Goal: Information Seeking & Learning: Learn about a topic

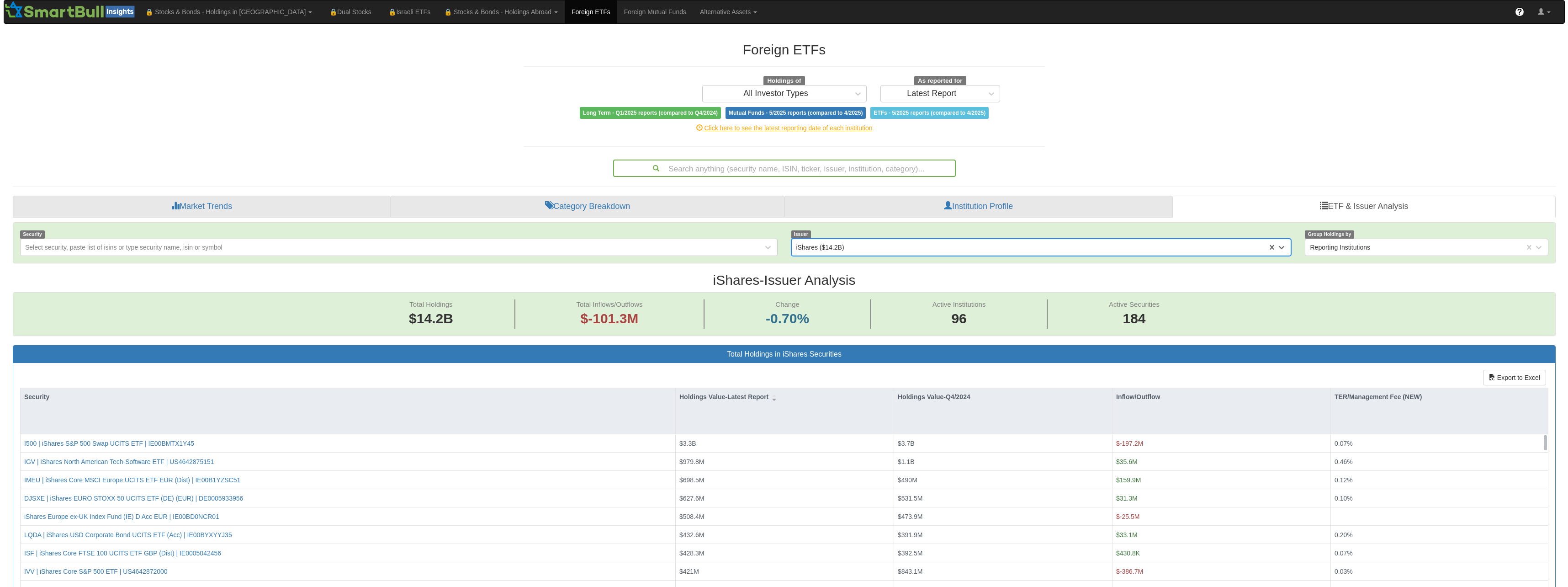
scroll to position [19, 1526]
click at [315, 9] on link "Alternative Assets" at bounding box center [225, 12] width 180 height 23
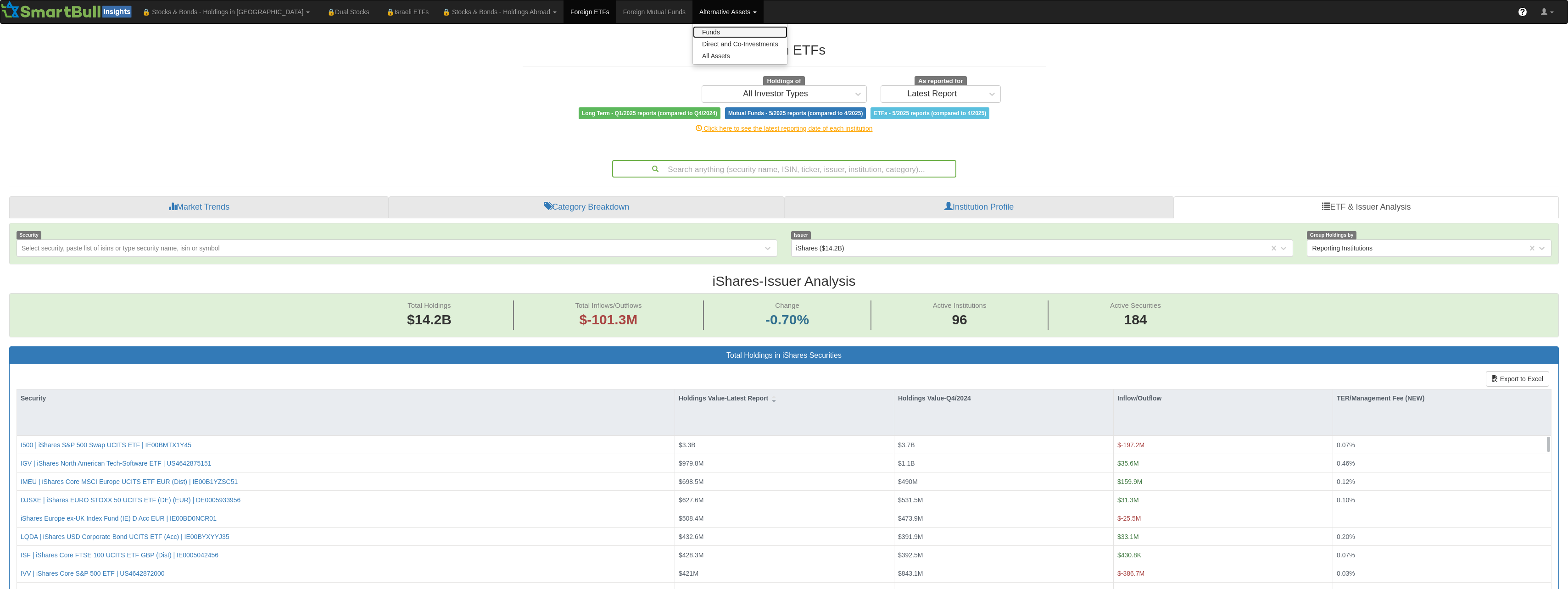
click at [693, 34] on link "Funds" at bounding box center [740, 32] width 95 height 12
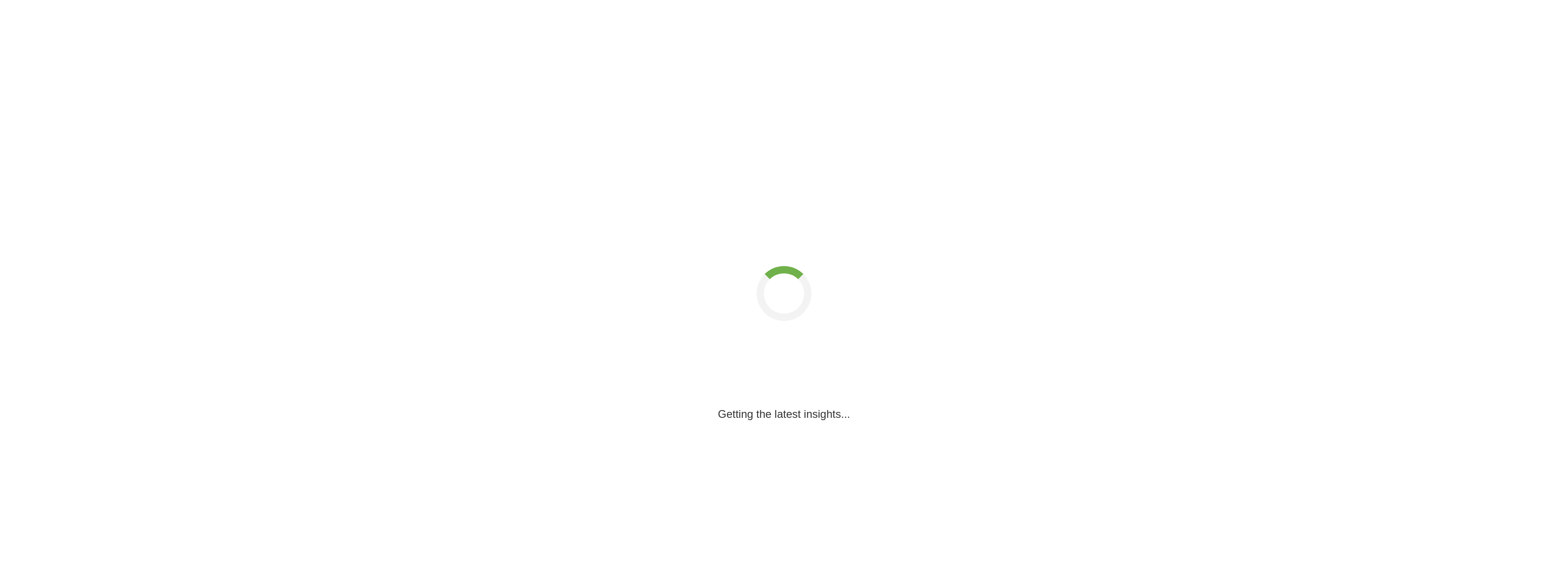
click at [659, 10] on html "Getting the latest insights..." at bounding box center [784, 301] width 1568 height 602
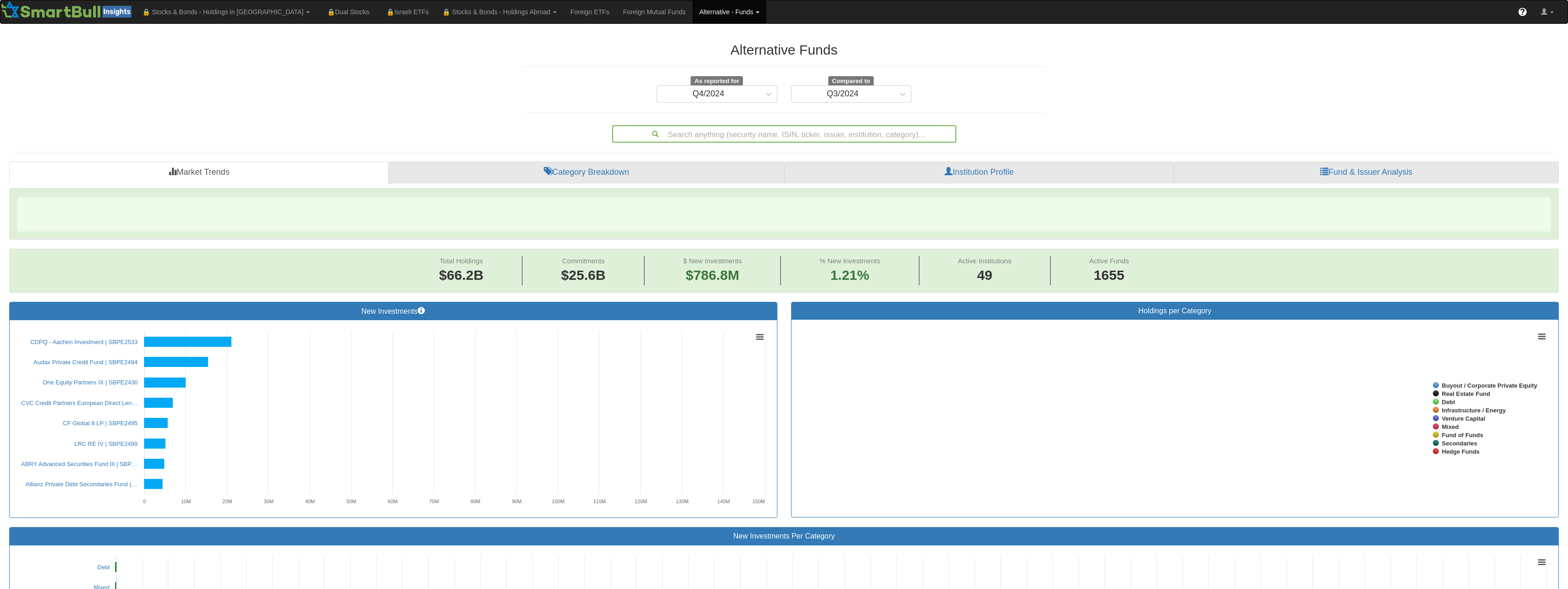
click at [693, 10] on link "Alternative - Funds" at bounding box center [729, 12] width 74 height 23
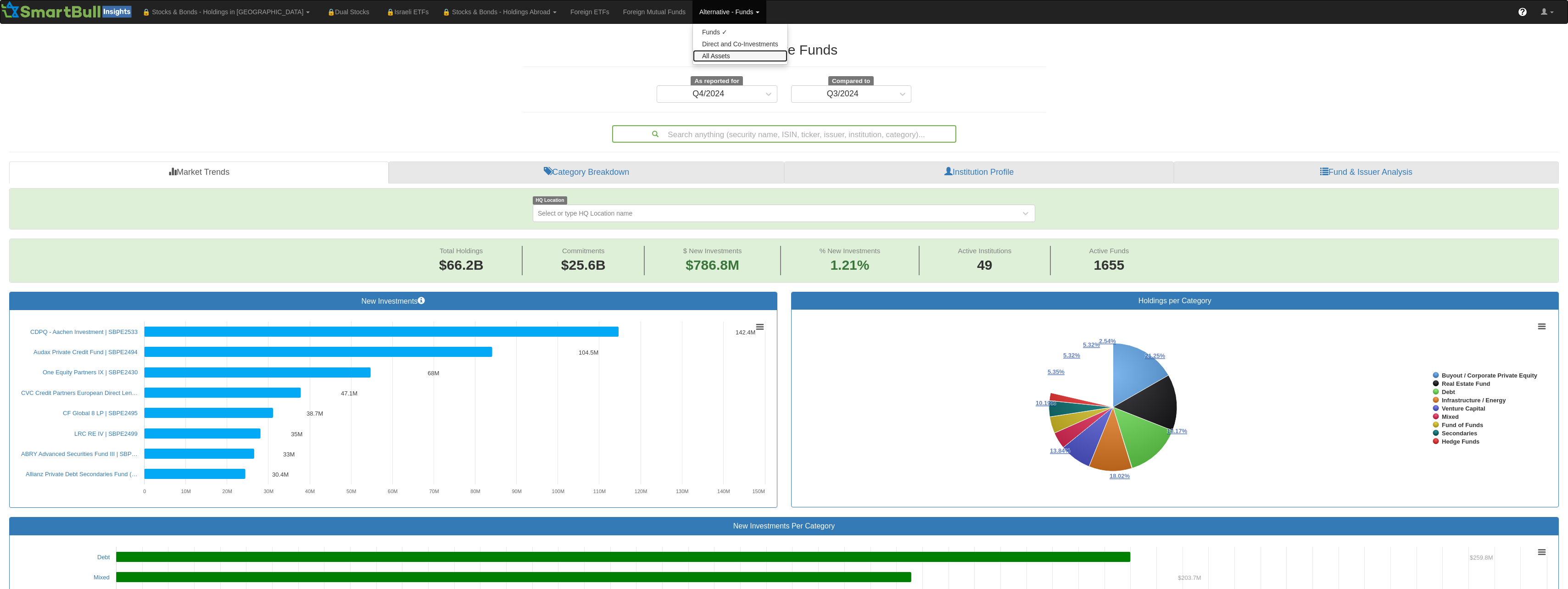
click at [693, 53] on link "All Assets" at bounding box center [740, 56] width 95 height 12
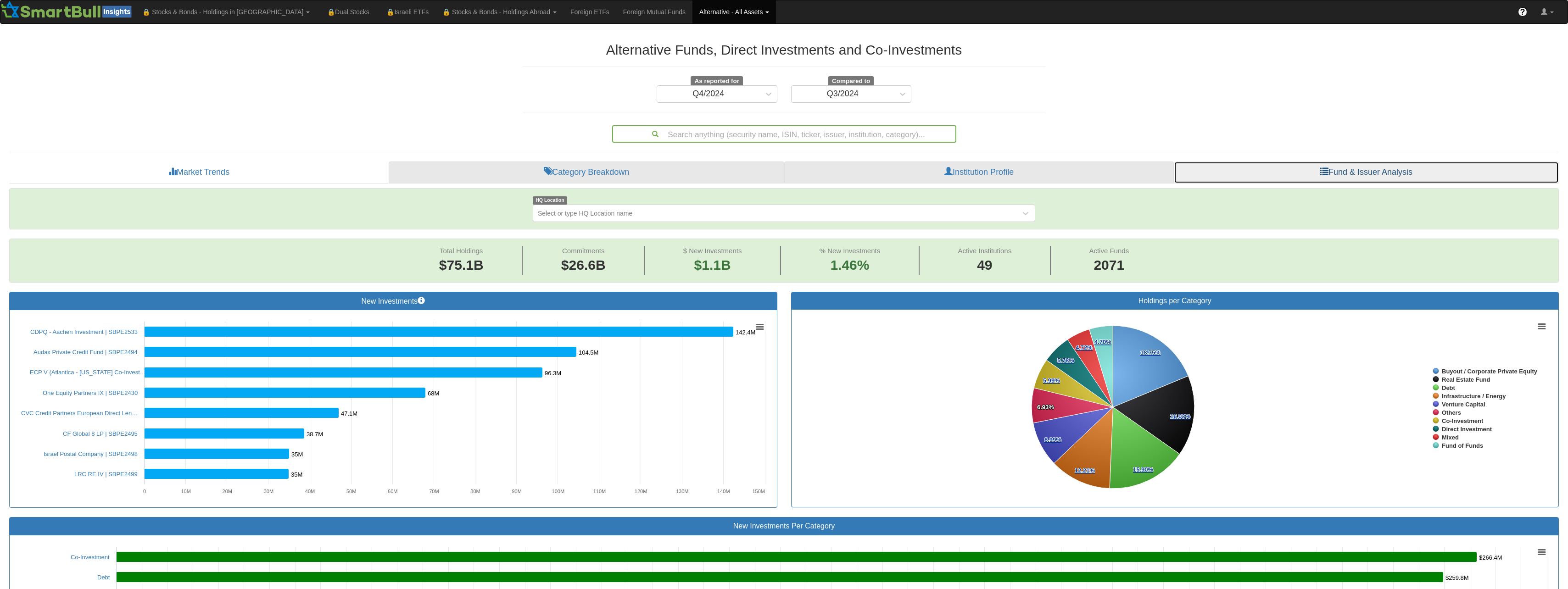
click at [1355, 167] on link "Fund & Issuer Analysis" at bounding box center [1366, 172] width 385 height 22
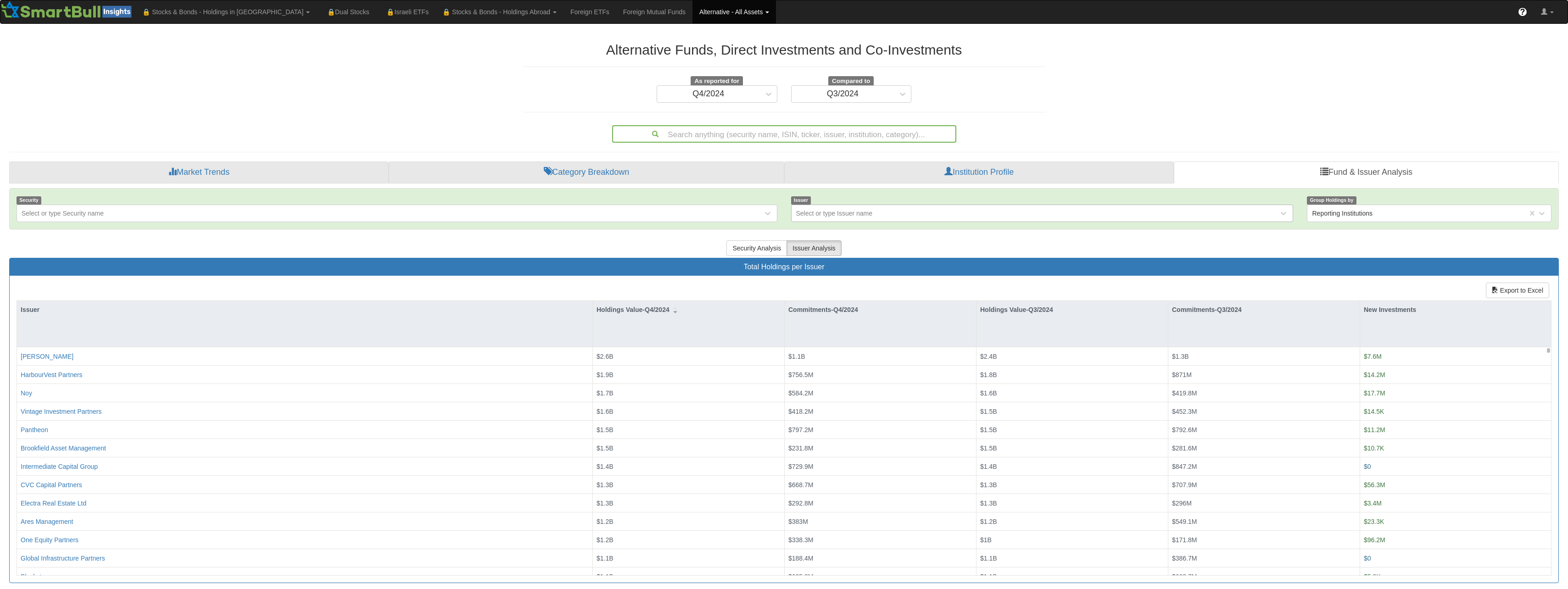
click at [811, 216] on div "Select or type Issuer name" at bounding box center [834, 213] width 76 height 9
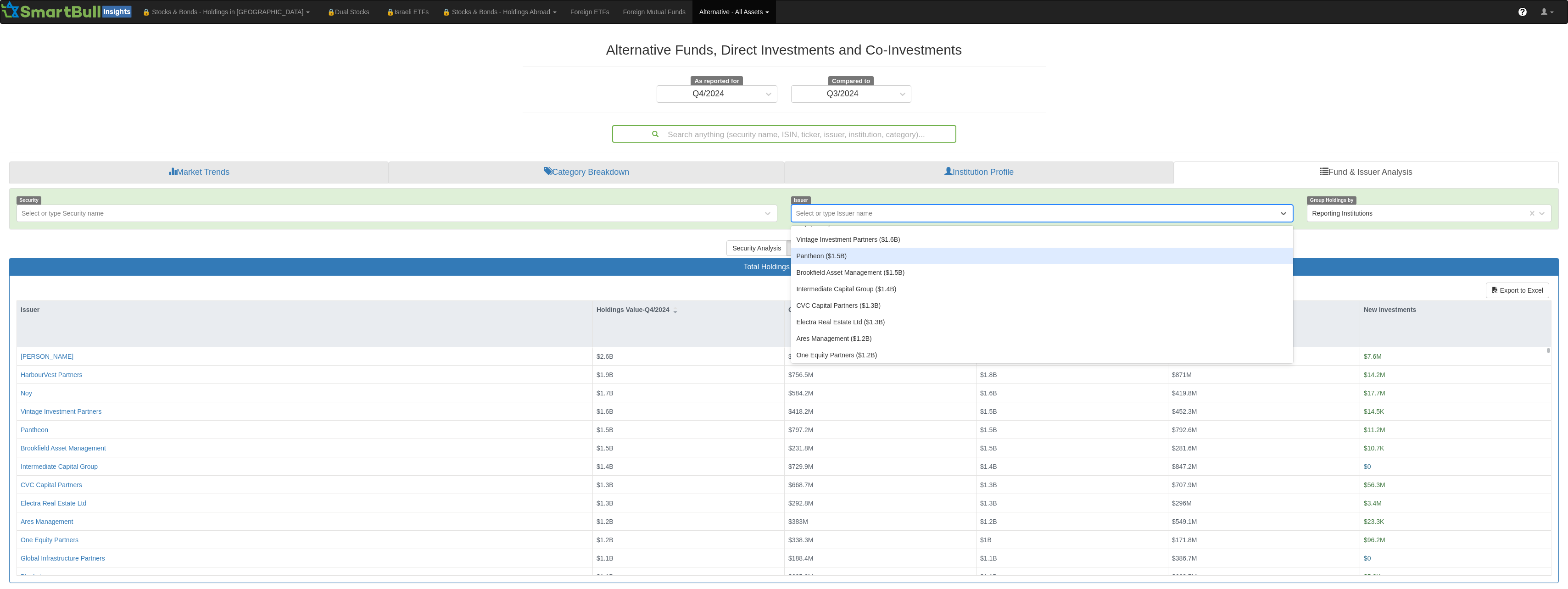
scroll to position [92, 0]
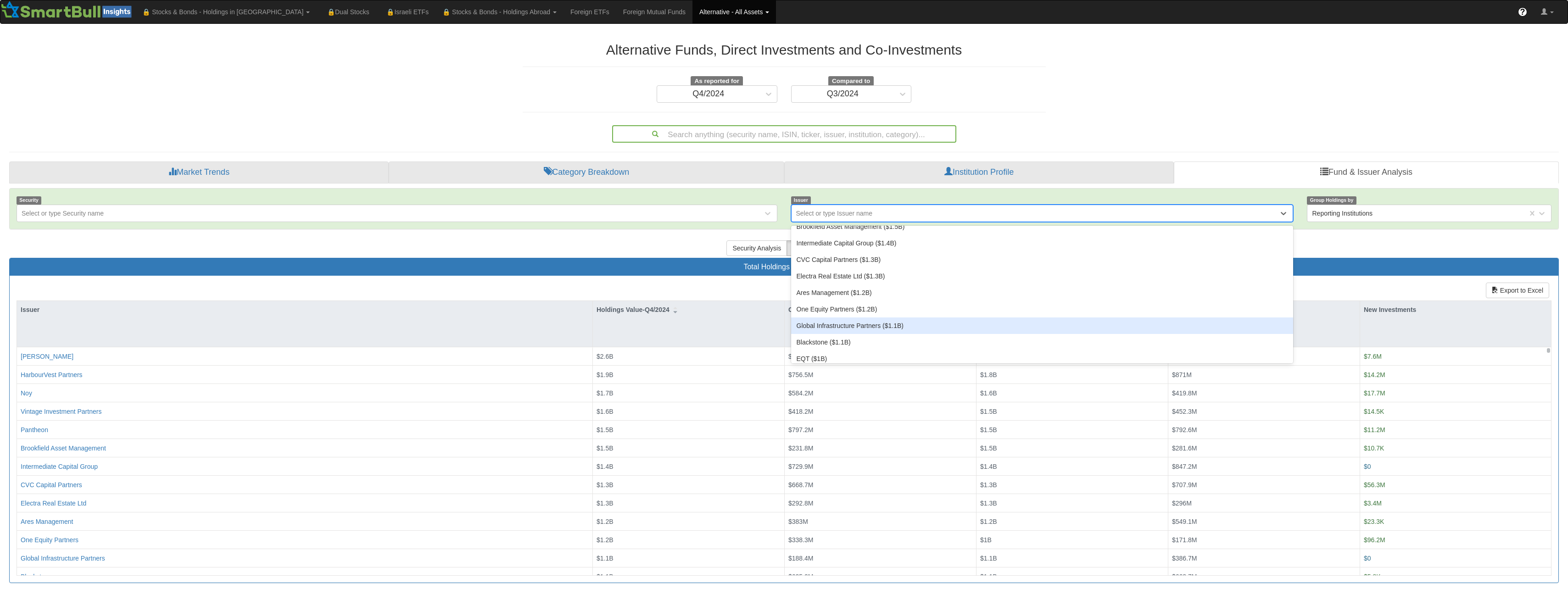
click at [889, 327] on div "Global Infrastructure Partners ($1.1B)" at bounding box center [1042, 325] width 502 height 16
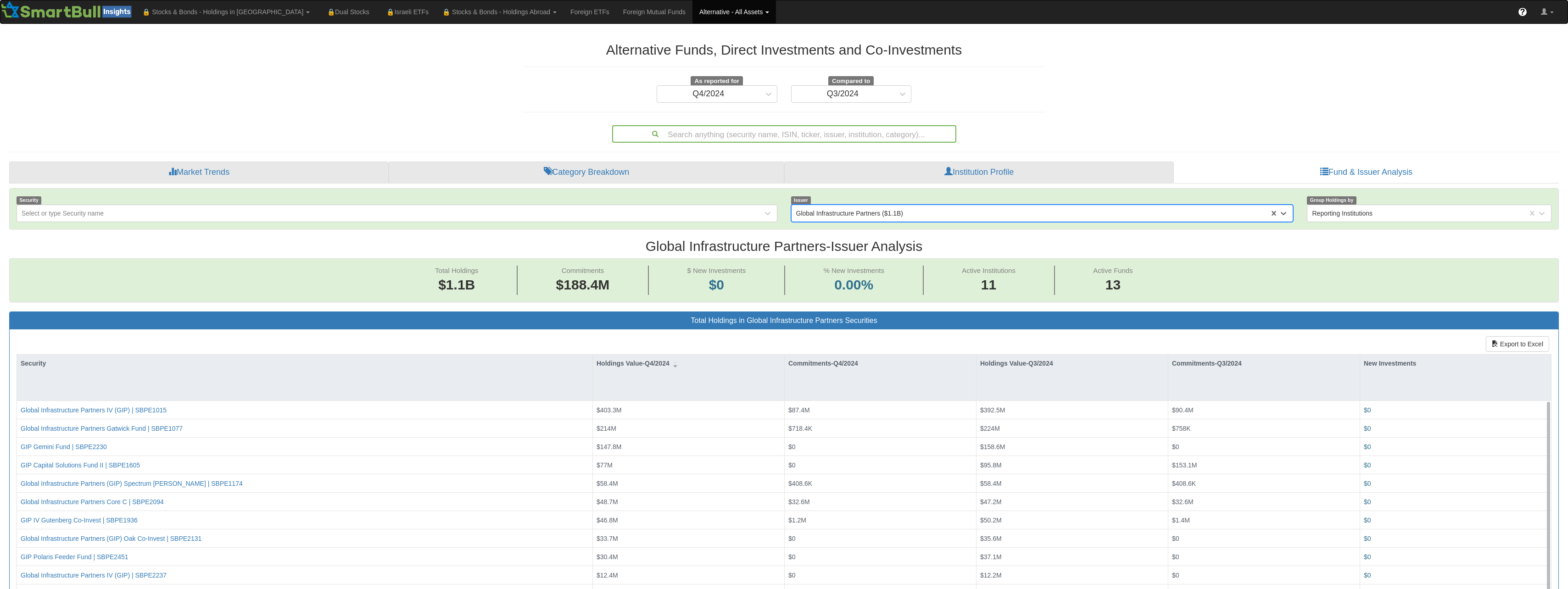
click at [861, 242] on h2 "Global Infrastructure Partners - Issuer Analysis" at bounding box center [784, 246] width 1550 height 15
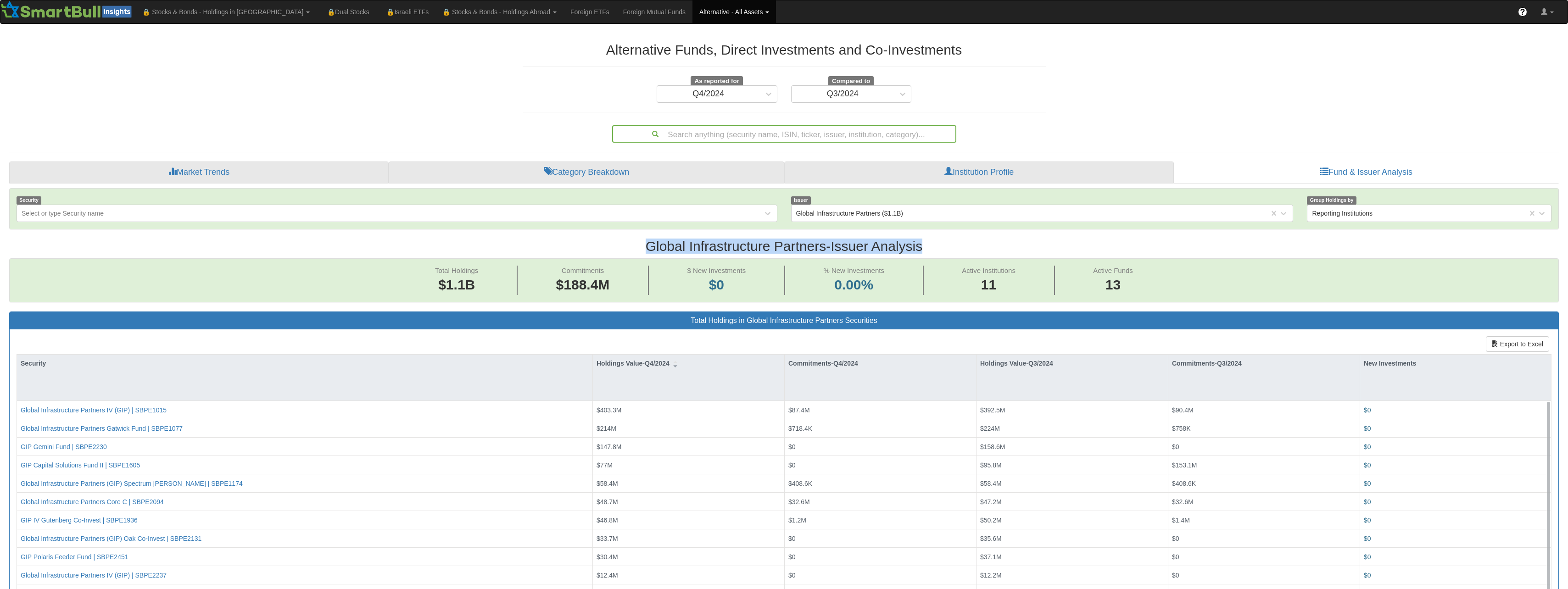
scroll to position [19, 1533]
click at [861, 242] on h2 "Global Infrastructure Partners - Issuer Analysis" at bounding box center [784, 246] width 1550 height 15
click at [829, 248] on h2 "Global Infrastructure Partners - Issuer Analysis" at bounding box center [784, 246] width 1550 height 15
click at [828, 247] on h2 "Global Infrastructure Partners - Issuer Analysis" at bounding box center [784, 246] width 1550 height 15
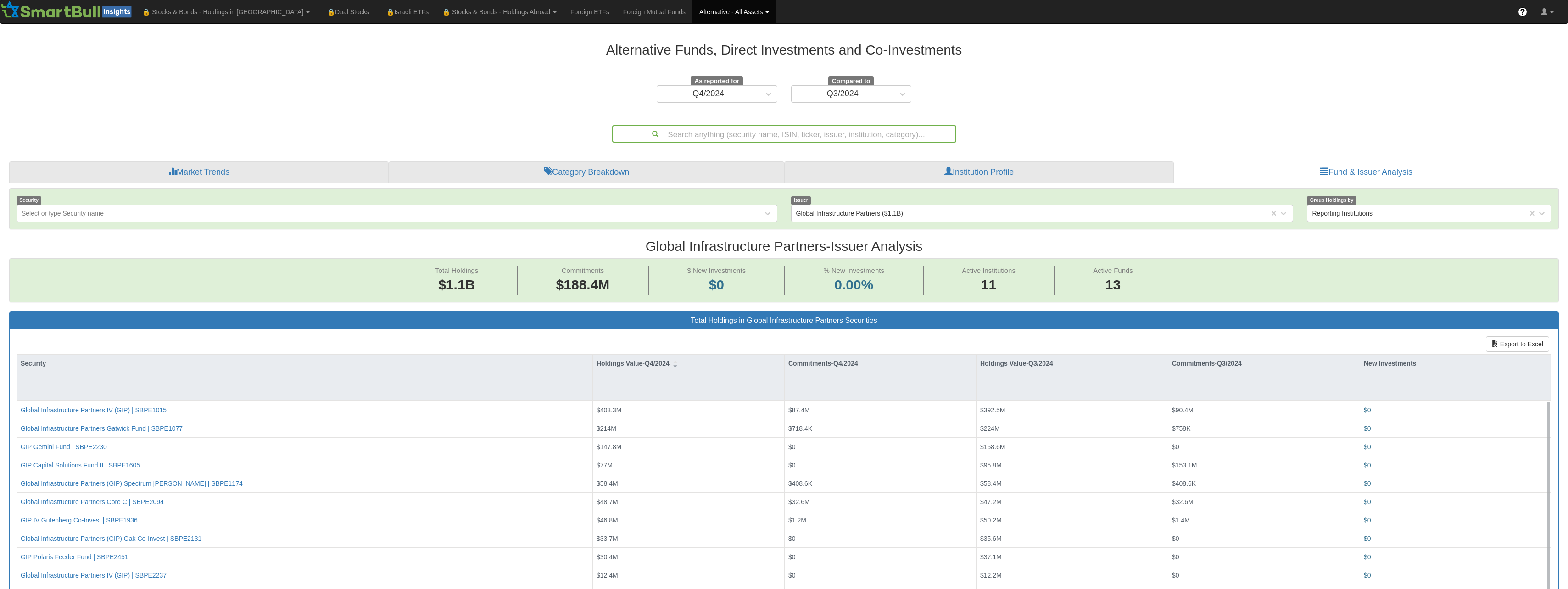
click at [828, 247] on h2 "Global Infrastructure Partners - Issuer Analysis" at bounding box center [784, 246] width 1550 height 15
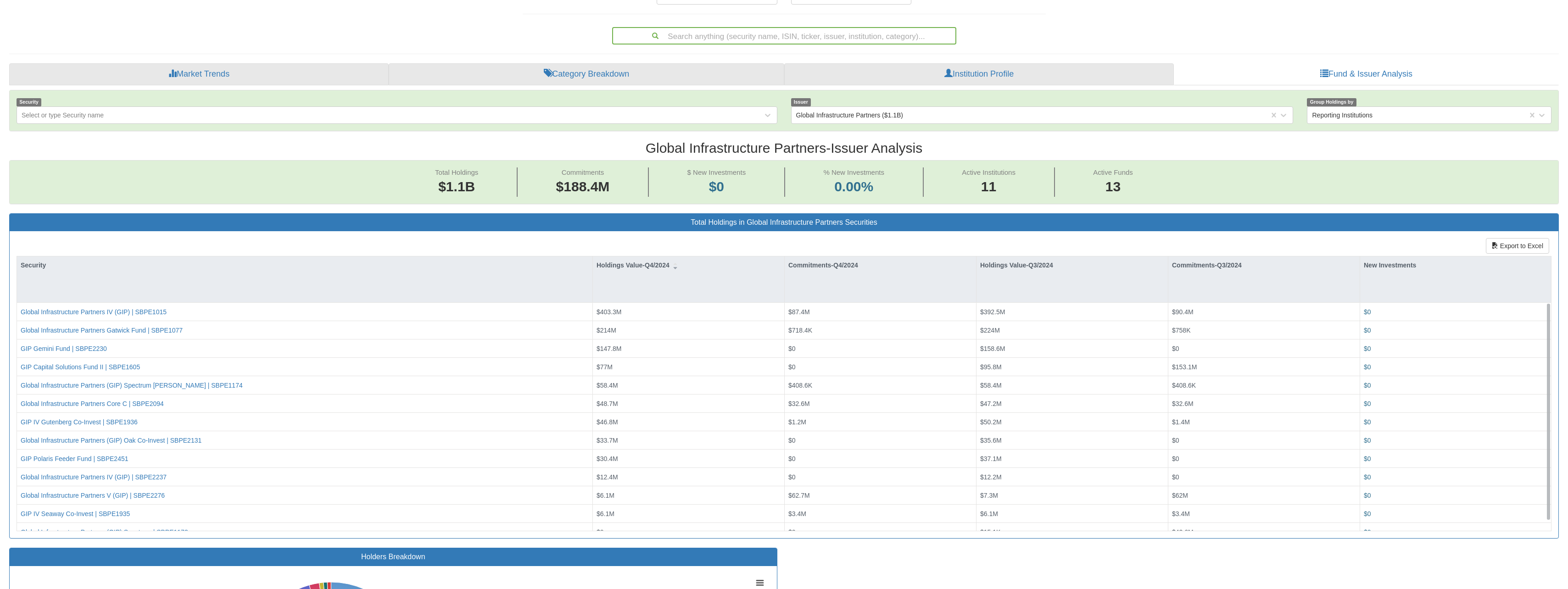
scroll to position [0, 0]
